Goal: Task Accomplishment & Management: Manage account settings

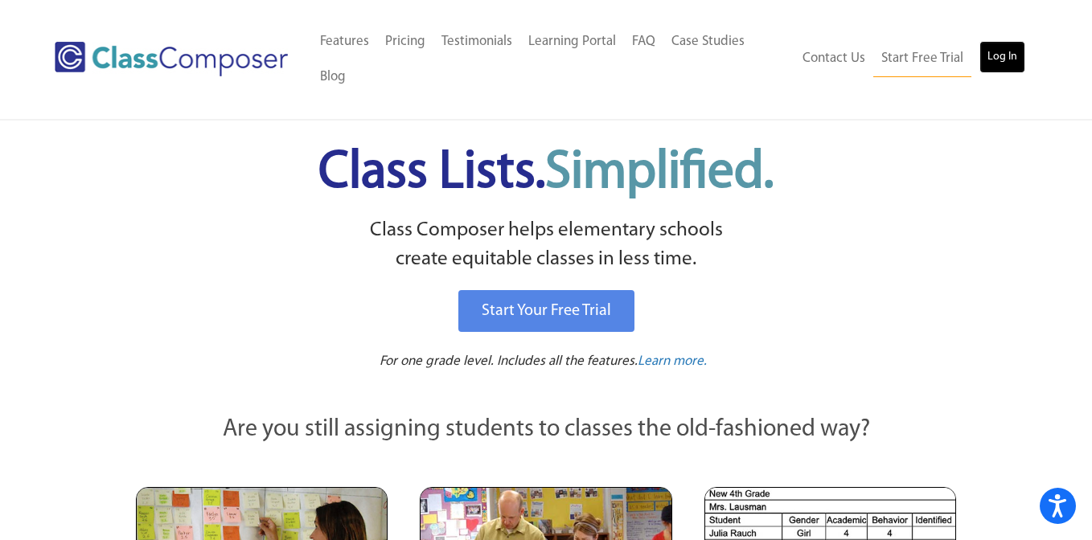
click at [1006, 41] on link "Log In" at bounding box center [1002, 57] width 46 height 32
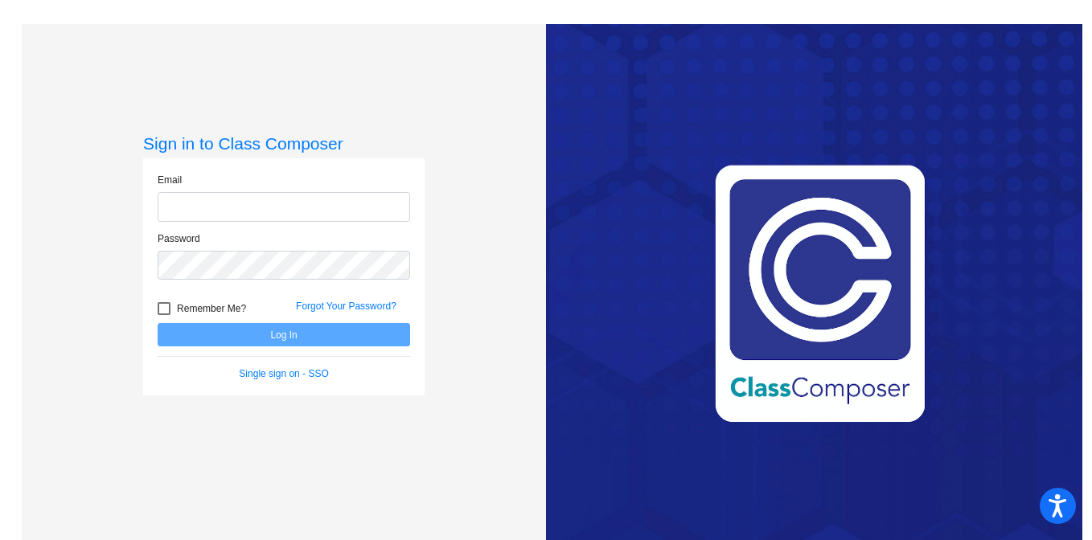
type input "[PERSON_NAME][EMAIL_ADDRESS][PERSON_NAME][DOMAIN_NAME]"
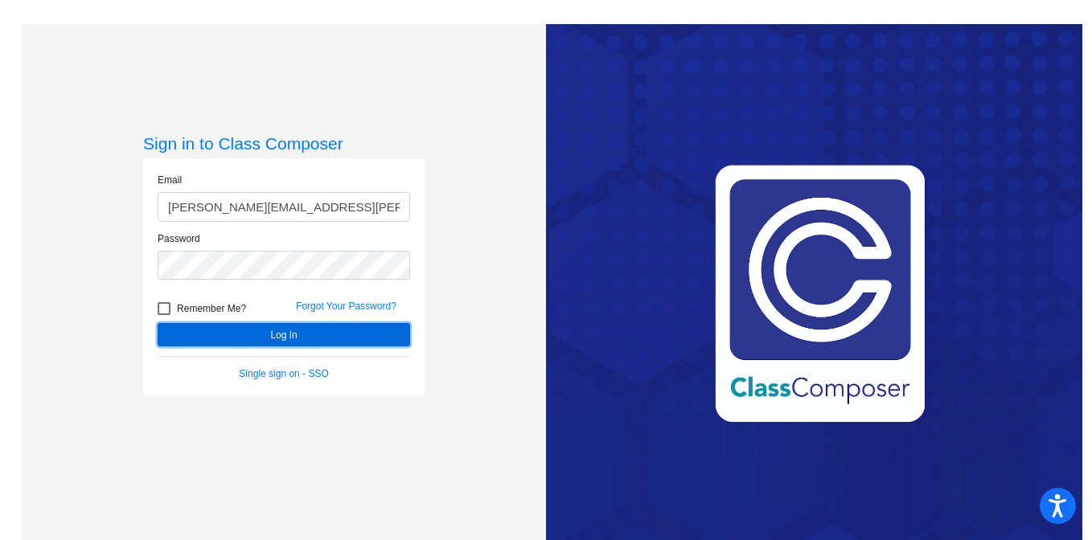
click at [274, 336] on button "Log In" at bounding box center [284, 334] width 252 height 23
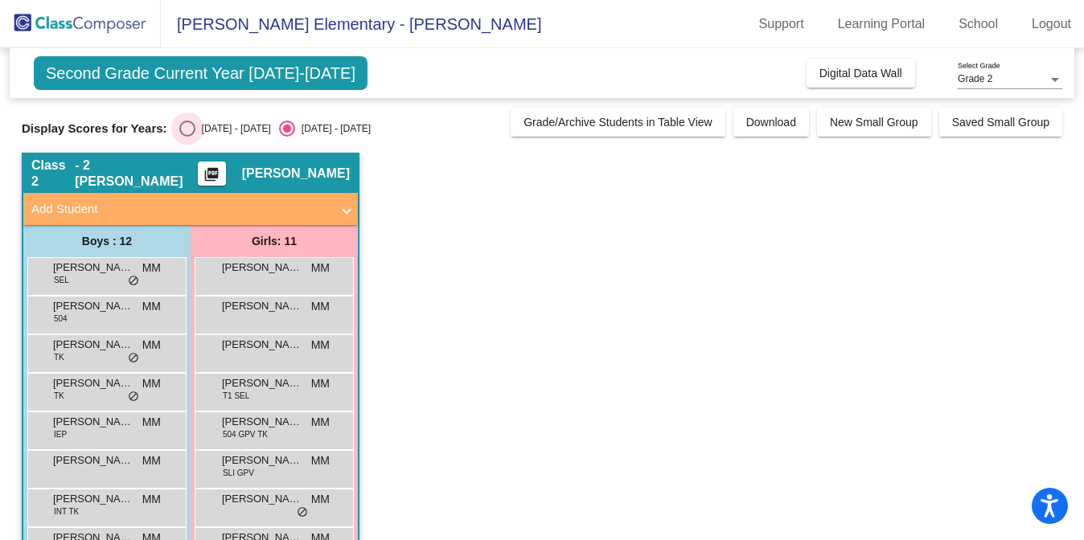
click at [188, 128] on div "Select an option" at bounding box center [187, 129] width 16 height 16
click at [187, 137] on input "[DATE] - [DATE]" at bounding box center [187, 137] width 1 height 1
radio input "true"
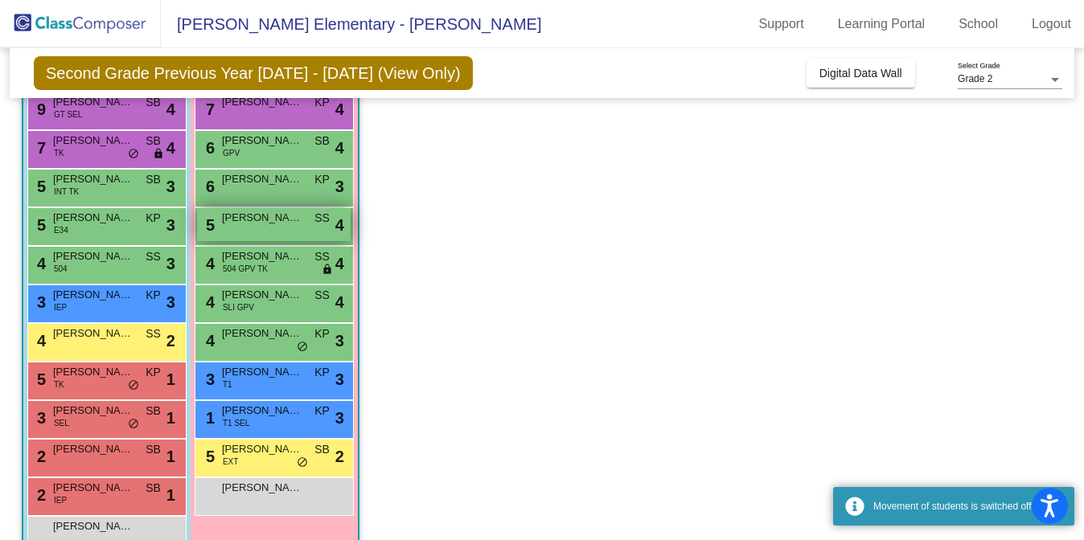
scroll to position [206, 0]
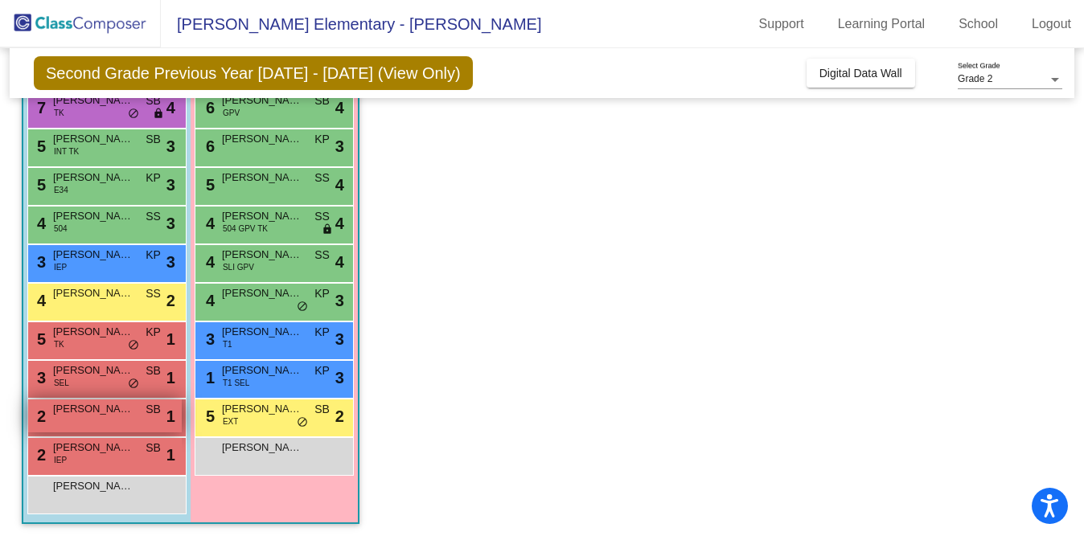
click at [88, 422] on div "2 [PERSON_NAME] SB lock do_not_disturb_alt 1" at bounding box center [105, 416] width 154 height 33
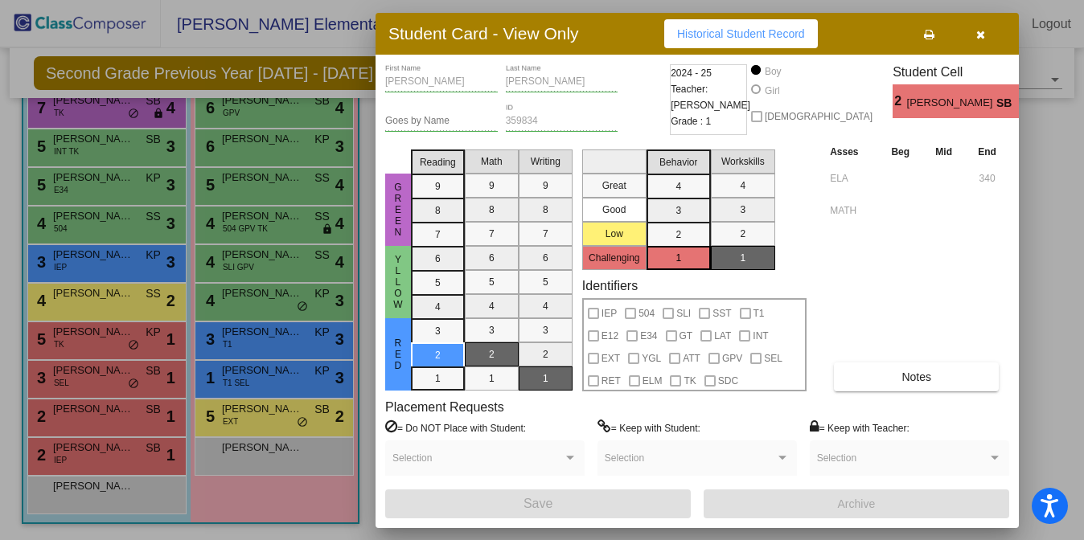
scroll to position [0, 0]
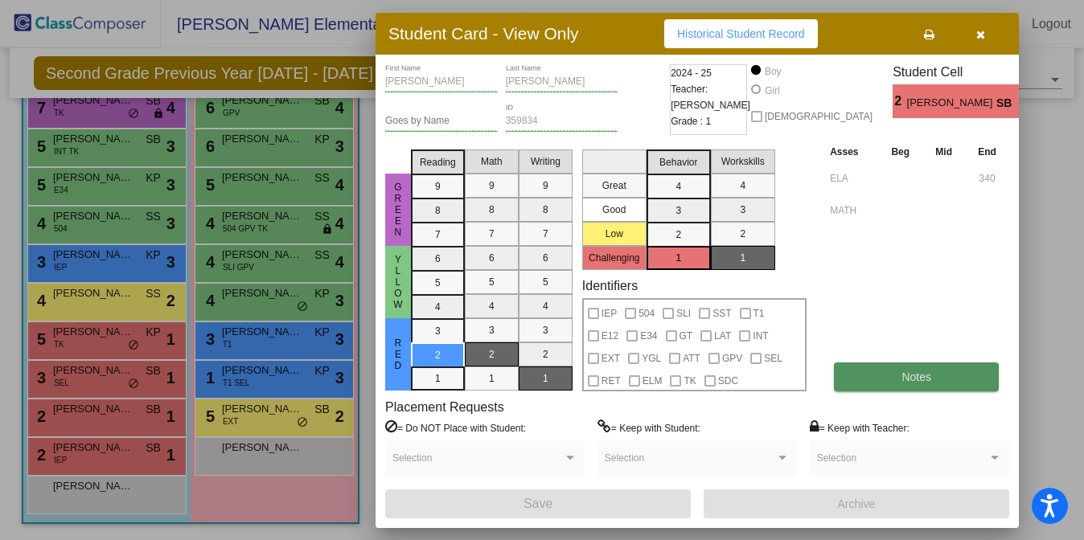
click at [909, 371] on span "Notes" at bounding box center [916, 377] width 30 height 13
